Goal: Find specific page/section: Find specific page/section

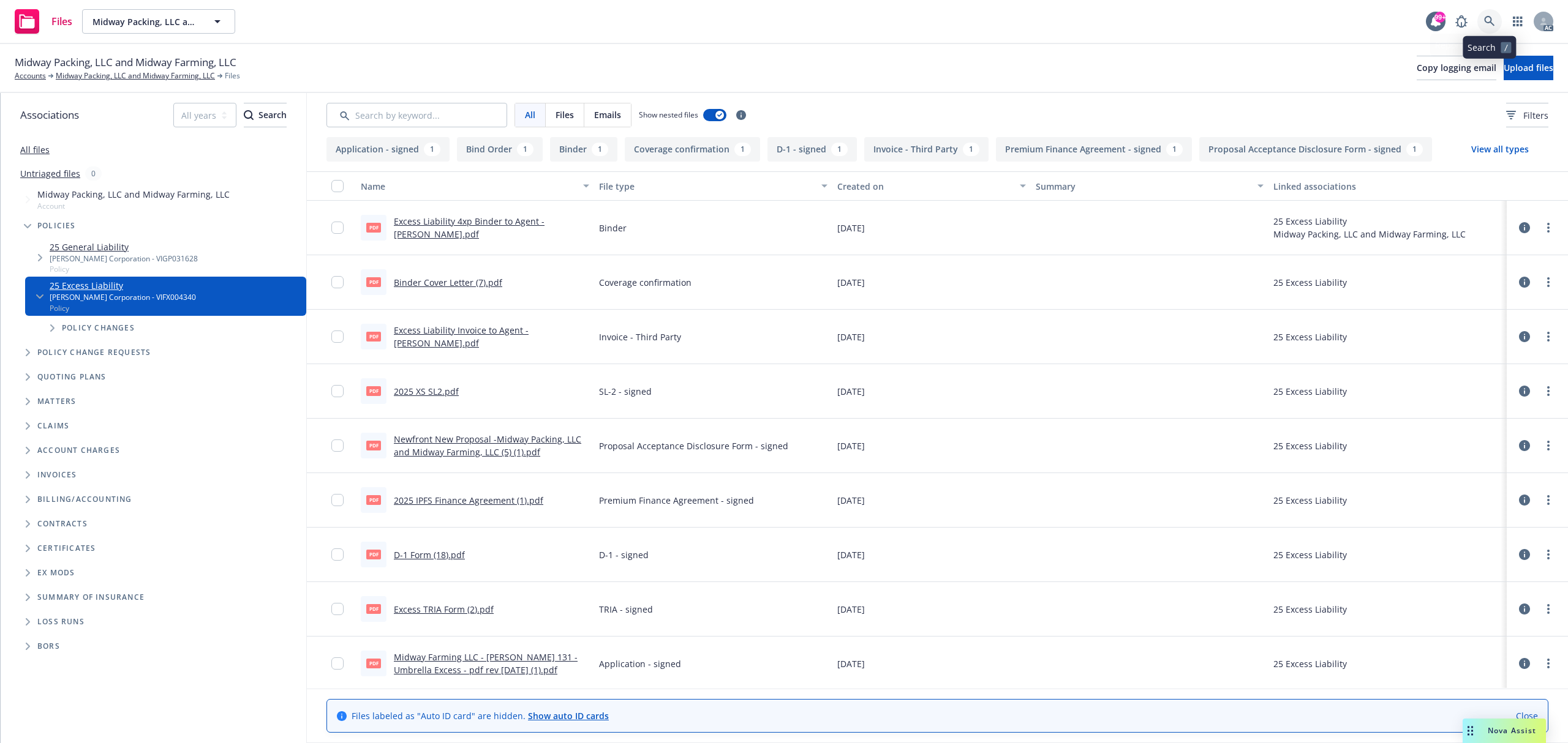
click at [1490, 21] on icon at bounding box center [1489, 21] width 10 height 10
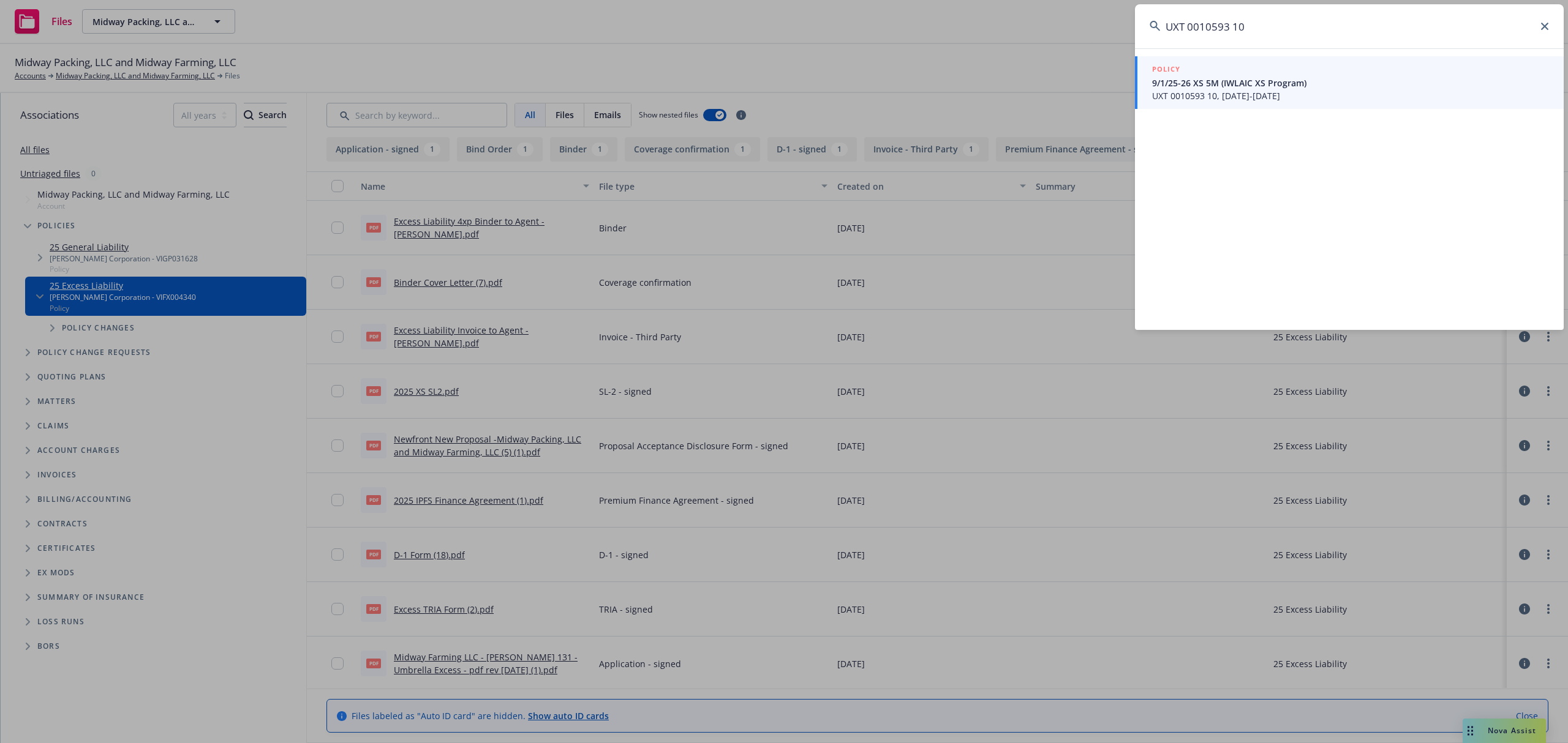
type input "UXT 0010593 10"
click at [1222, 100] on span "UXT 0010593 10, 09/01/2025-09/01/2026" at bounding box center [1350, 96] width 397 height 13
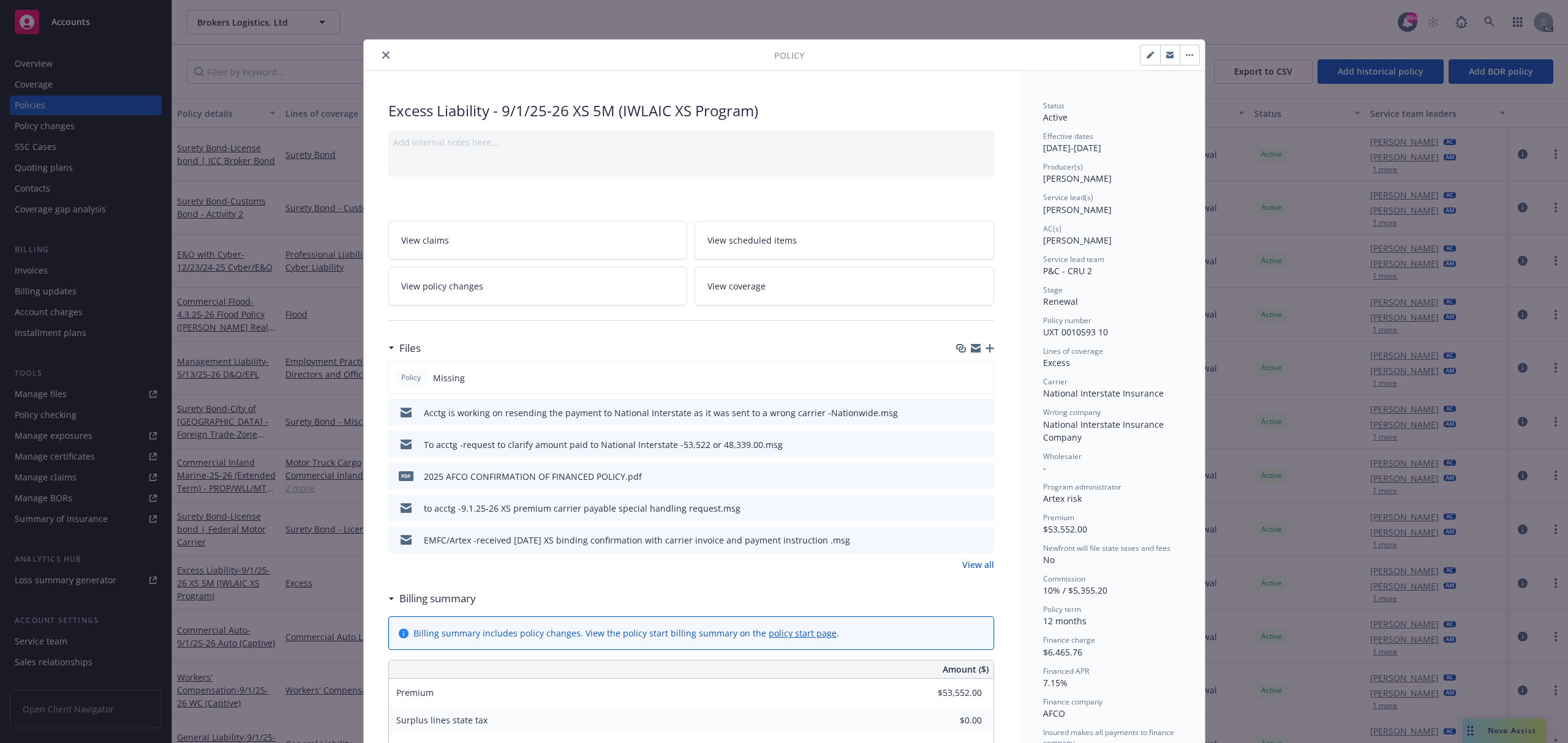
click at [974, 571] on link "View all" at bounding box center [978, 565] width 32 height 13
